Goal: Task Accomplishment & Management: Use online tool/utility

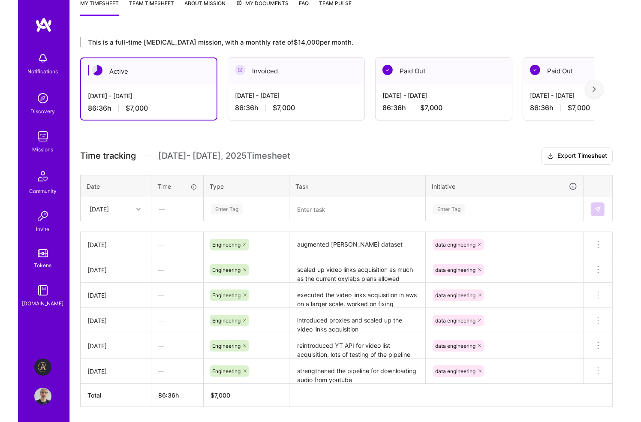
scroll to position [146, 0]
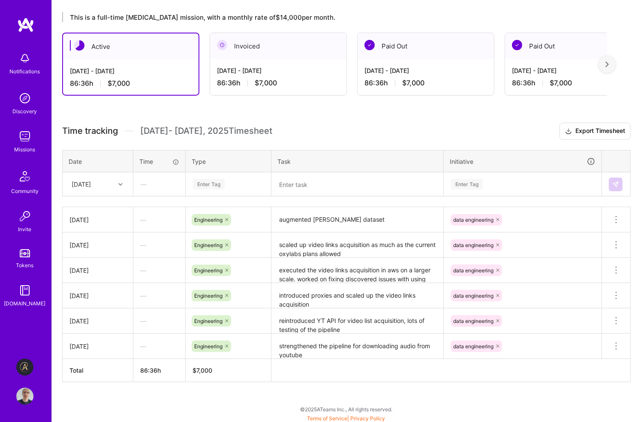
click at [228, 184] on div "Enter Tag" at bounding box center [228, 184] width 73 height 11
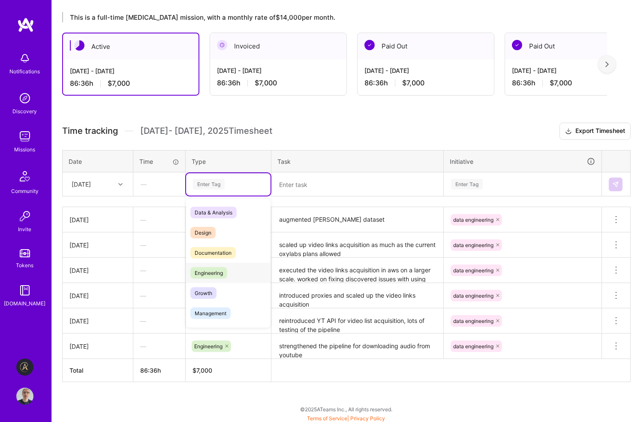
click at [221, 273] on span "Engineering" at bounding box center [209, 273] width 37 height 12
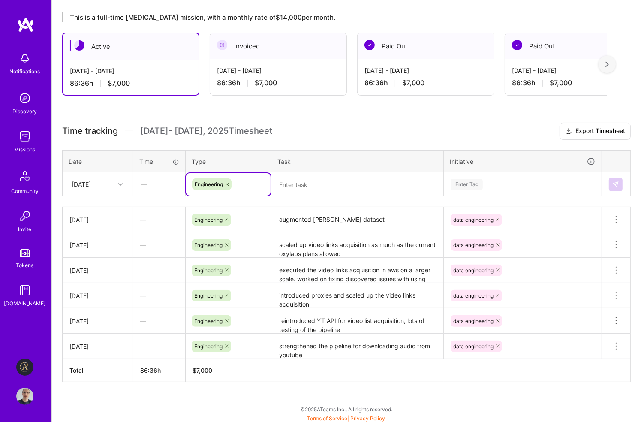
click at [469, 183] on div "Enter Tag" at bounding box center [467, 184] width 32 height 13
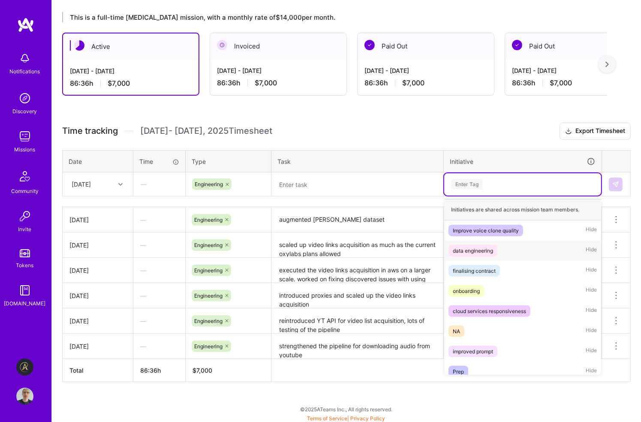
click at [479, 247] on div "data engineering" at bounding box center [473, 250] width 40 height 9
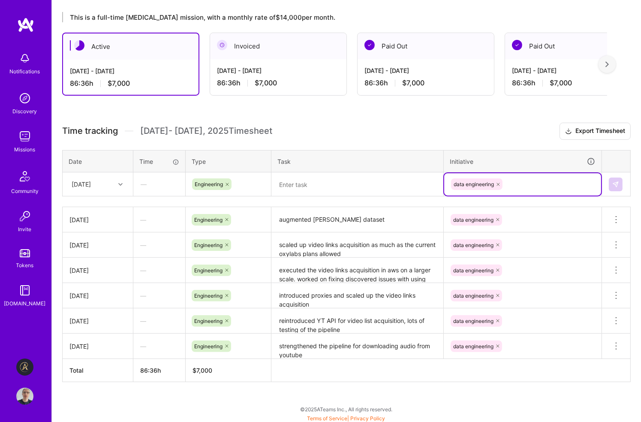
click at [371, 181] on textarea at bounding box center [357, 184] width 170 height 22
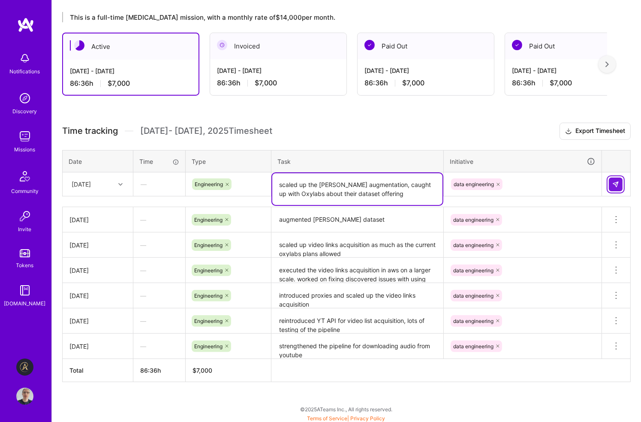
type textarea "scaled up the [PERSON_NAME] augmentation, caught up with Oxylabs about their da…"
click at [605, 183] on img at bounding box center [616, 184] width 7 height 7
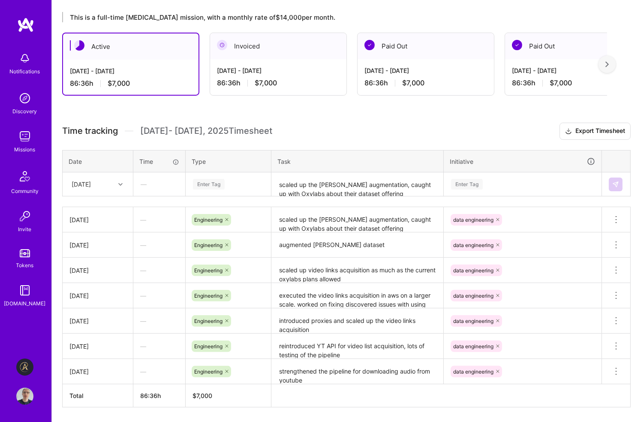
click at [369, 121] on div "This is a full-time [MEDICAL_DATA] mission, with a monthly rate of $14,000 per …" at bounding box center [347, 226] width 590 height 448
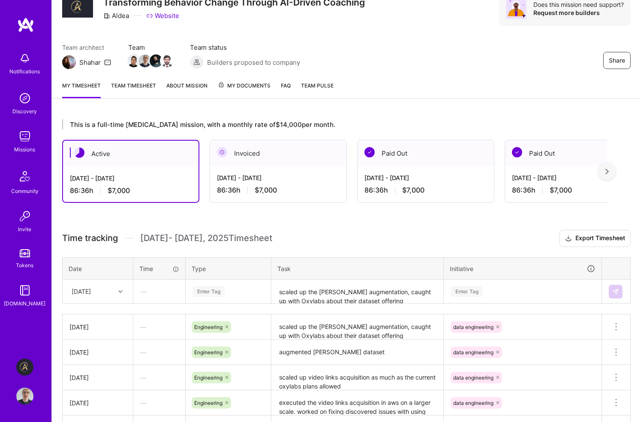
scroll to position [0, 0]
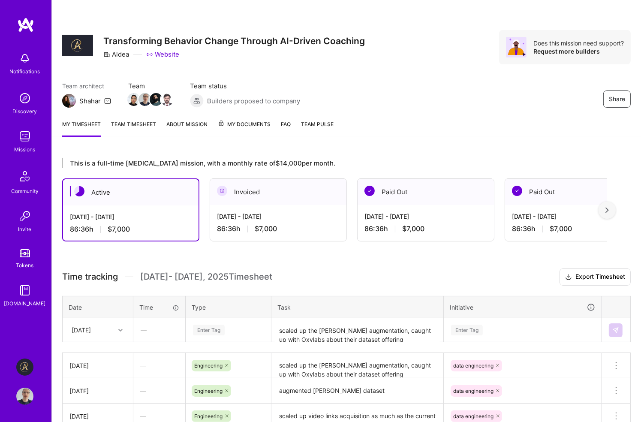
click at [25, 145] on div "Missions" at bounding box center [25, 149] width 21 height 9
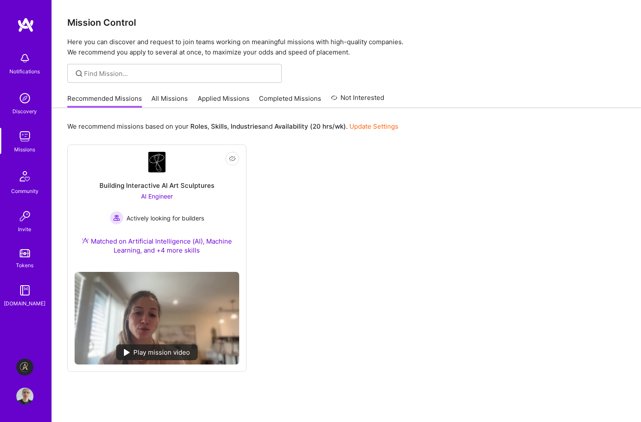
click at [227, 97] on link "Applied Missions" at bounding box center [224, 101] width 52 height 14
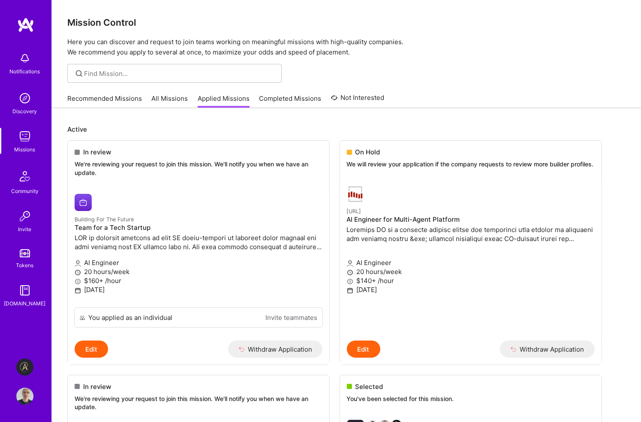
click at [95, 97] on link "Recommended Missions" at bounding box center [104, 101] width 75 height 14
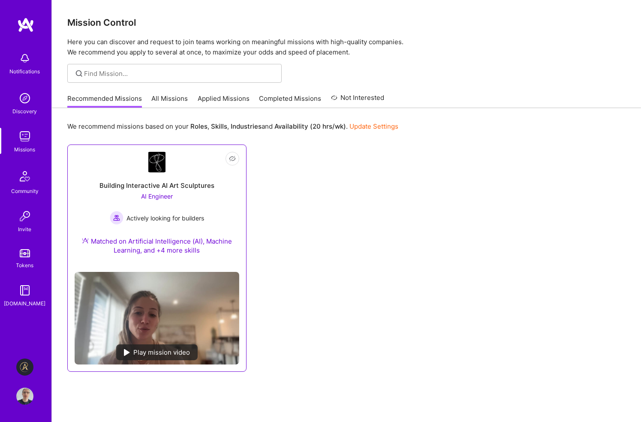
click at [153, 197] on span "AI Engineer" at bounding box center [157, 196] width 32 height 7
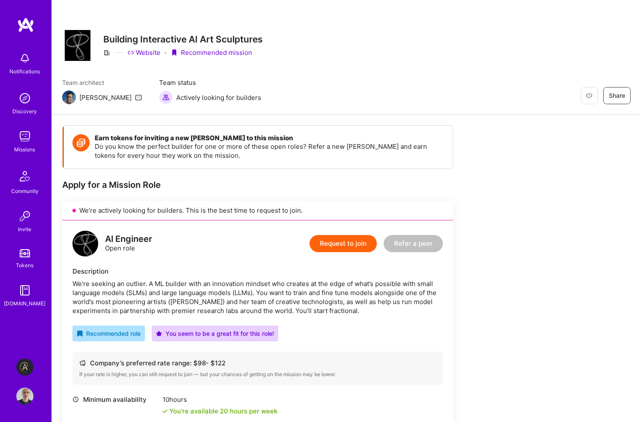
click at [27, 24] on img at bounding box center [25, 24] width 17 height 15
